Goal: Communication & Community: Connect with others

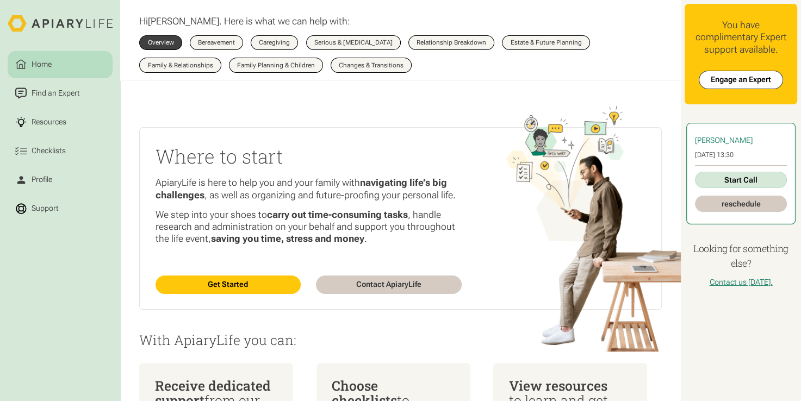
click at [746, 178] on link "Start Call" at bounding box center [741, 180] width 92 height 16
